Goal: Information Seeking & Learning: Learn about a topic

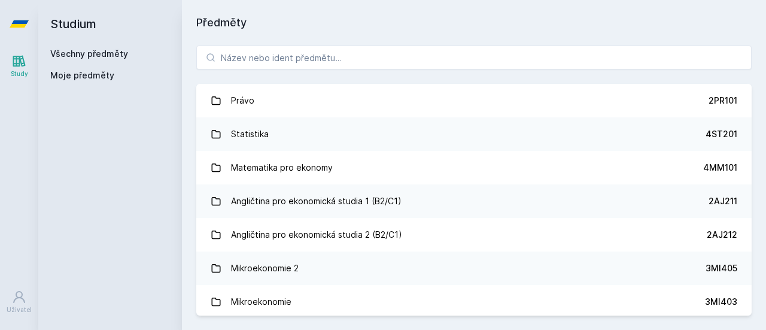
click at [487, 21] on h1 "Předměty" at bounding box center [473, 22] width 555 height 17
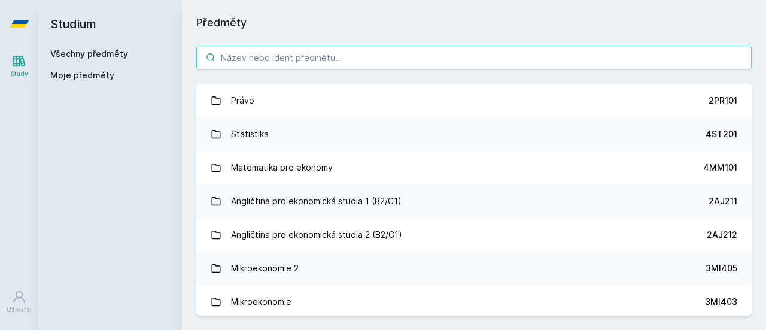
click at [450, 45] on input "search" at bounding box center [473, 57] width 555 height 24
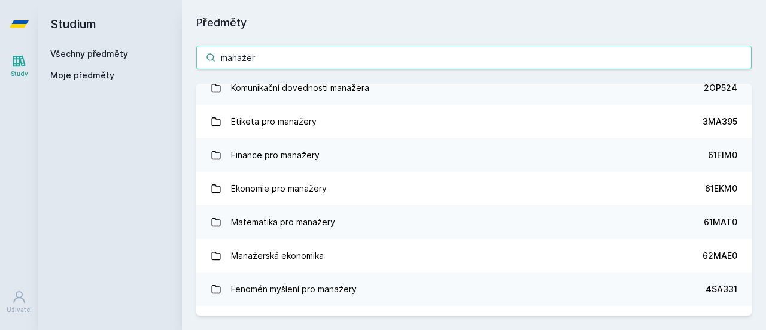
scroll to position [191, 0]
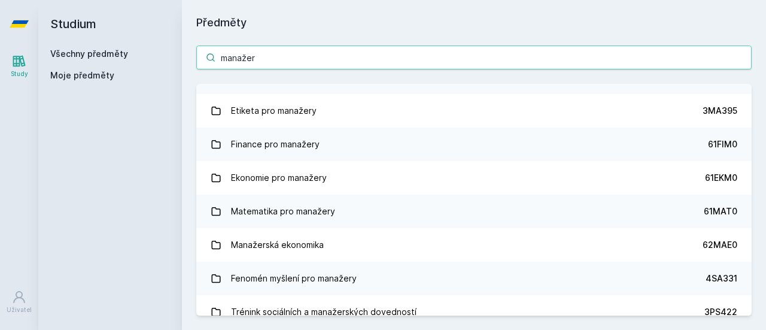
drag, startPoint x: 310, startPoint y: 56, endPoint x: 118, endPoint y: 71, distance: 192.0
click at [118, 71] on div "Studium Všechny předměty Moje předměty Předměty manažer Manažerská informatika …" at bounding box center [401, 165] width 727 height 330
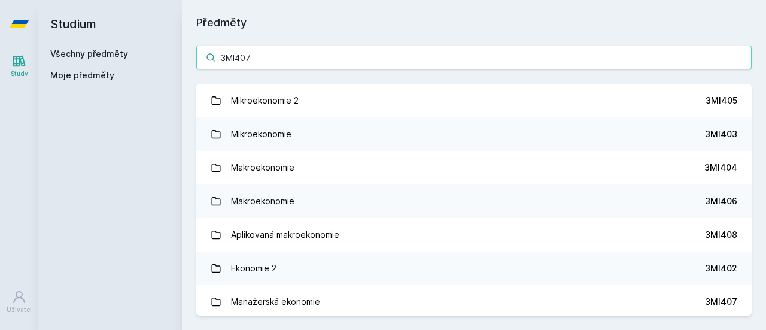
scroll to position [0, 0]
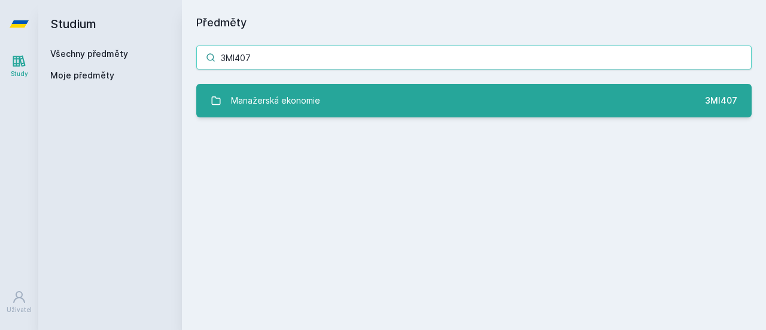
type input "3MI407"
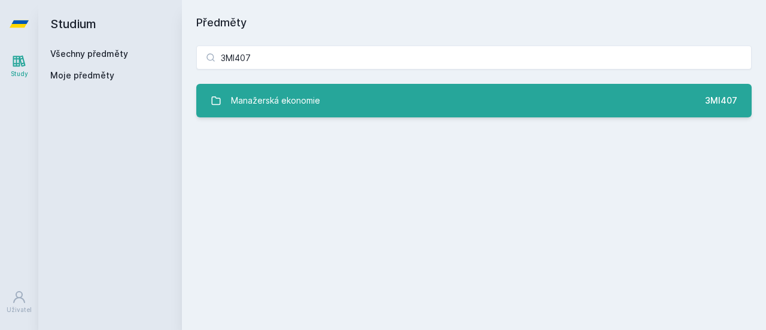
click at [300, 109] on div "Manažerská ekonomie" at bounding box center [275, 101] width 89 height 24
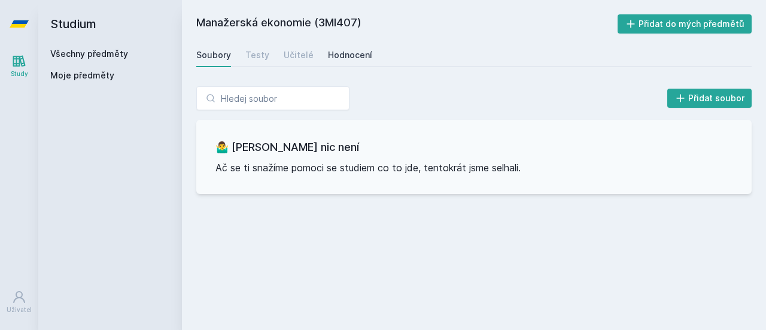
click at [340, 60] on div "Hodnocení" at bounding box center [350, 55] width 44 height 12
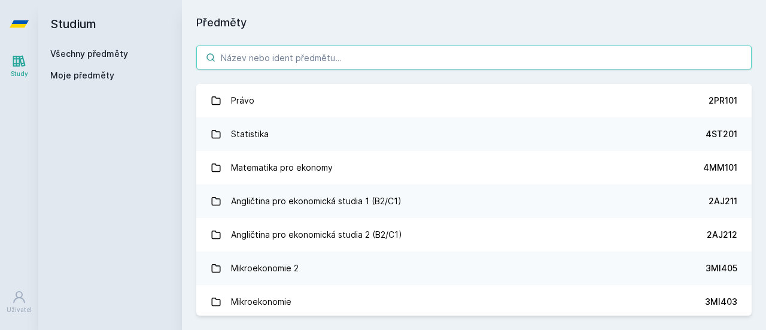
click at [232, 54] on input "search" at bounding box center [473, 57] width 555 height 24
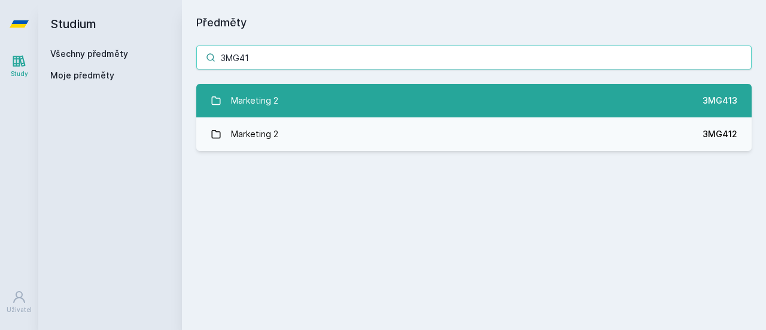
type input "3MG41"
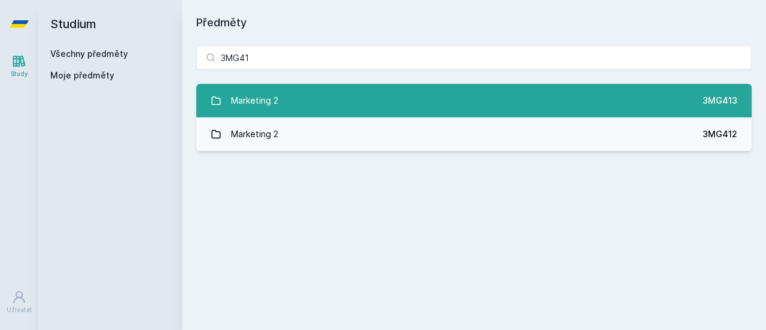
click at [312, 109] on link "Marketing 2 3MG413" at bounding box center [473, 100] width 555 height 33
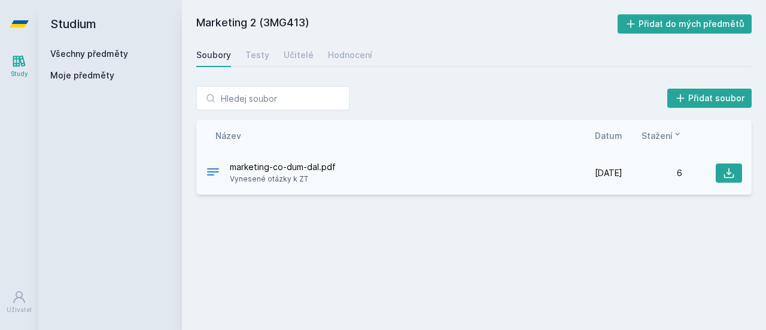
click at [315, 172] on span "marketing-co-dum-dal.pdf" at bounding box center [283, 167] width 106 height 12
click at [728, 169] on icon at bounding box center [729, 173] width 10 height 10
